Goal: Task Accomplishment & Management: Use online tool/utility

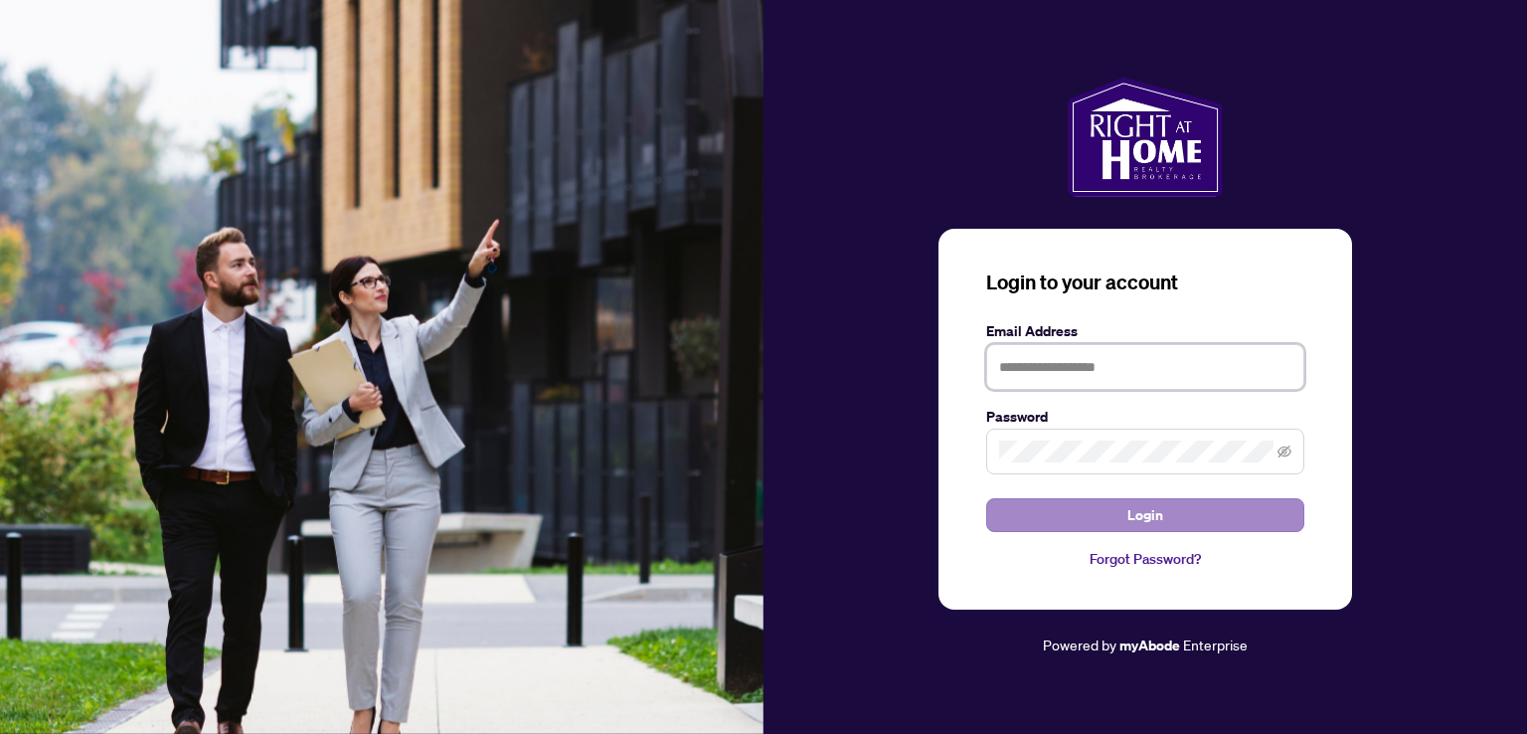
type input "**********"
click at [1007, 507] on button "Login" at bounding box center [1145, 515] width 318 height 34
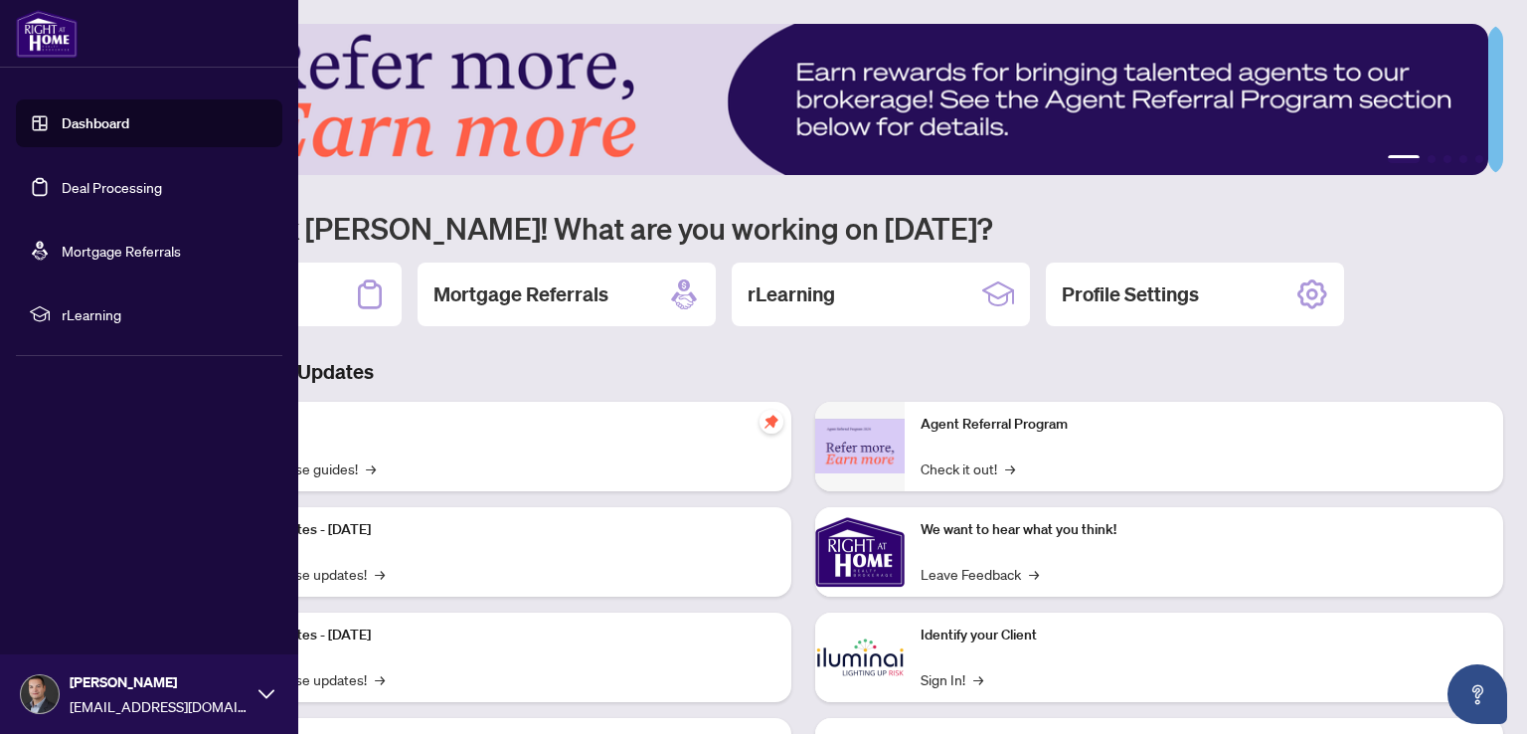
click at [98, 116] on link "Dashboard" at bounding box center [96, 123] width 68 height 18
click at [96, 183] on link "Deal Processing" at bounding box center [112, 187] width 100 height 18
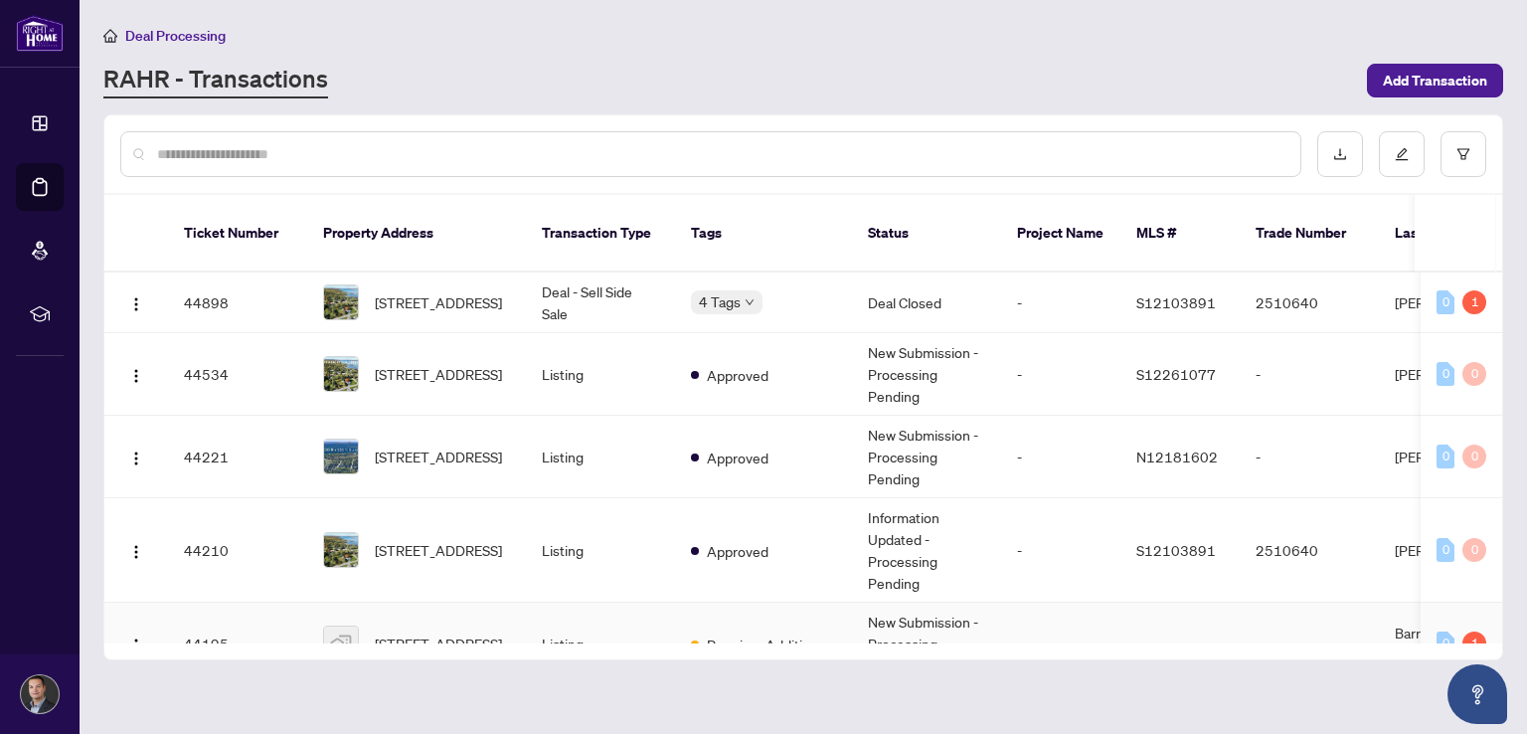
click at [1149, 602] on td at bounding box center [1179, 643] width 119 height 83
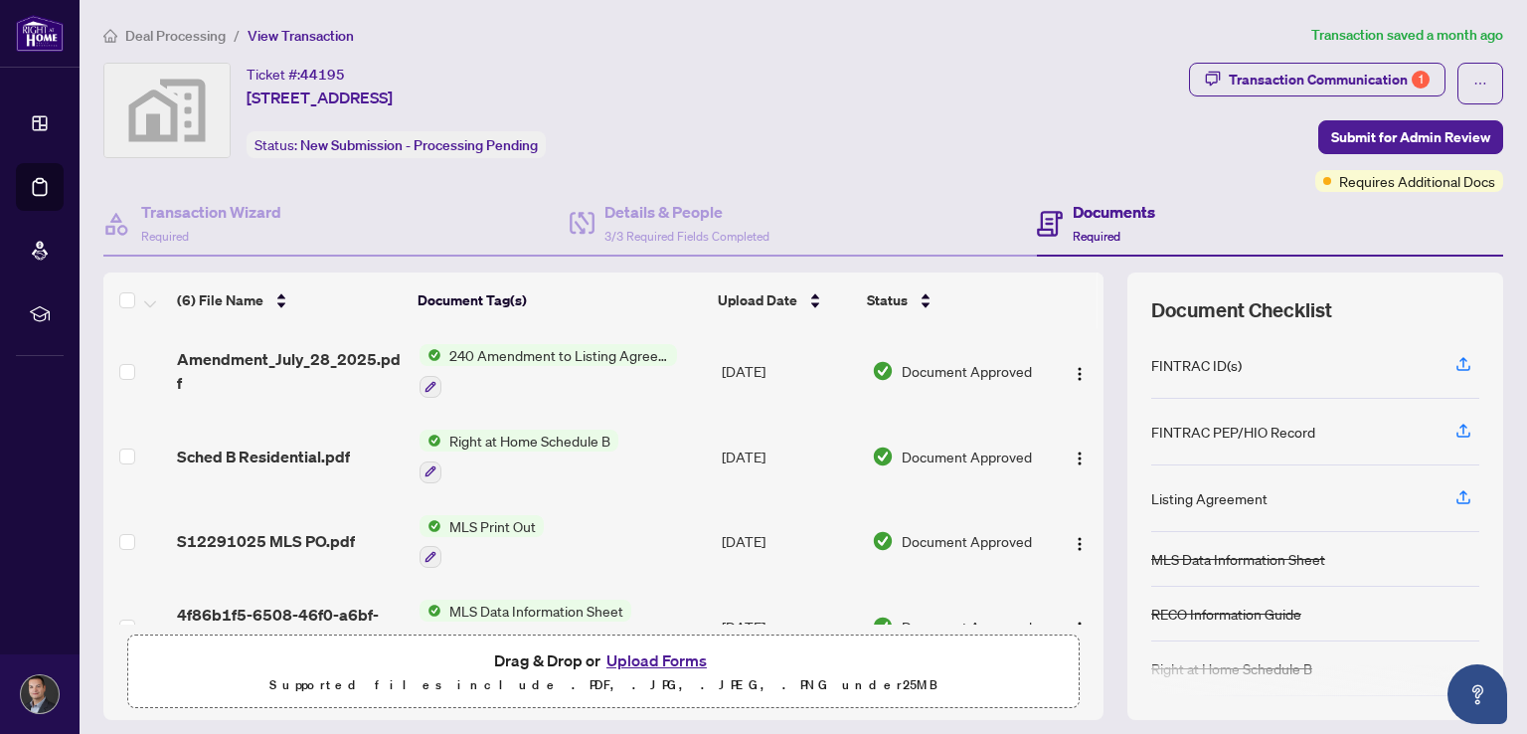
click at [620, 648] on button "Upload Forms" at bounding box center [657, 660] width 112 height 26
